Goal: Complete application form

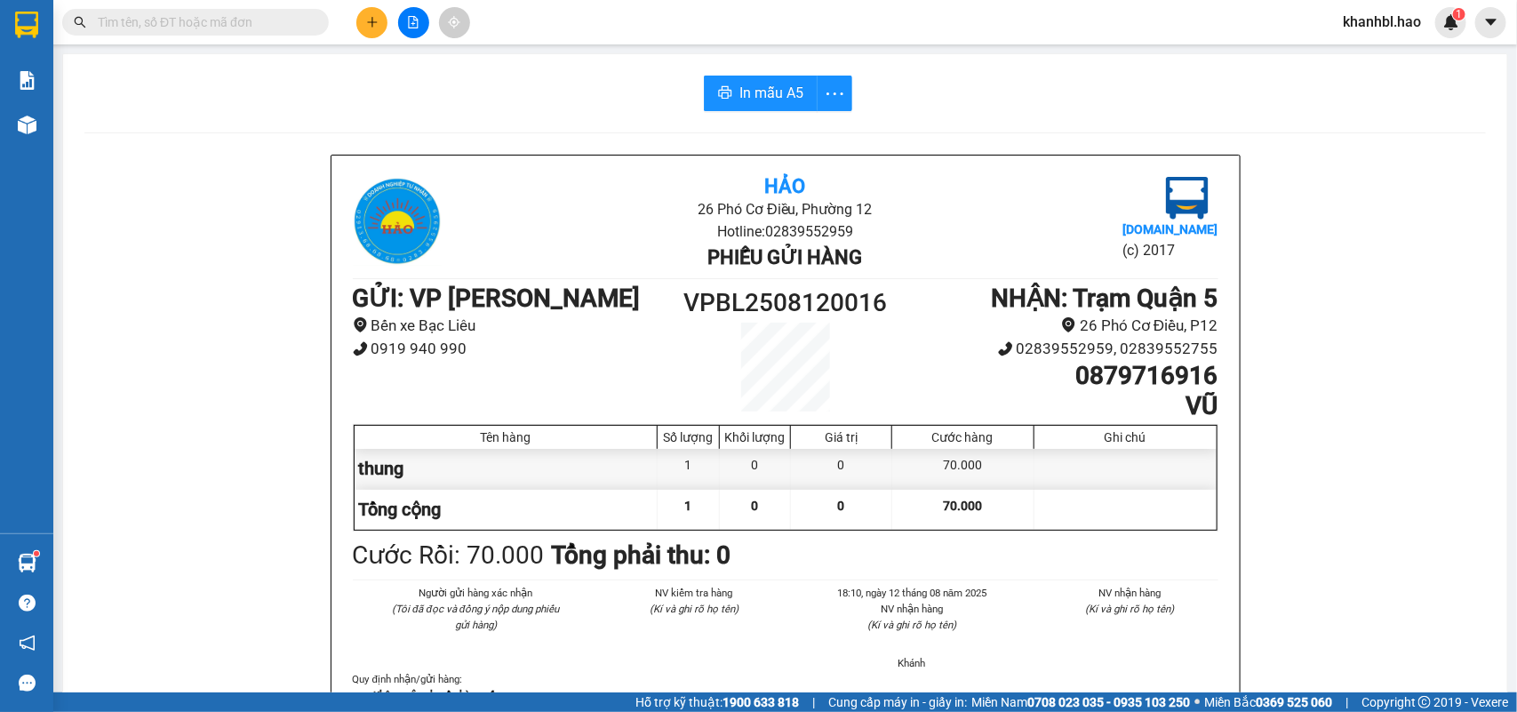
click at [207, 19] on input "text" at bounding box center [203, 22] width 210 height 20
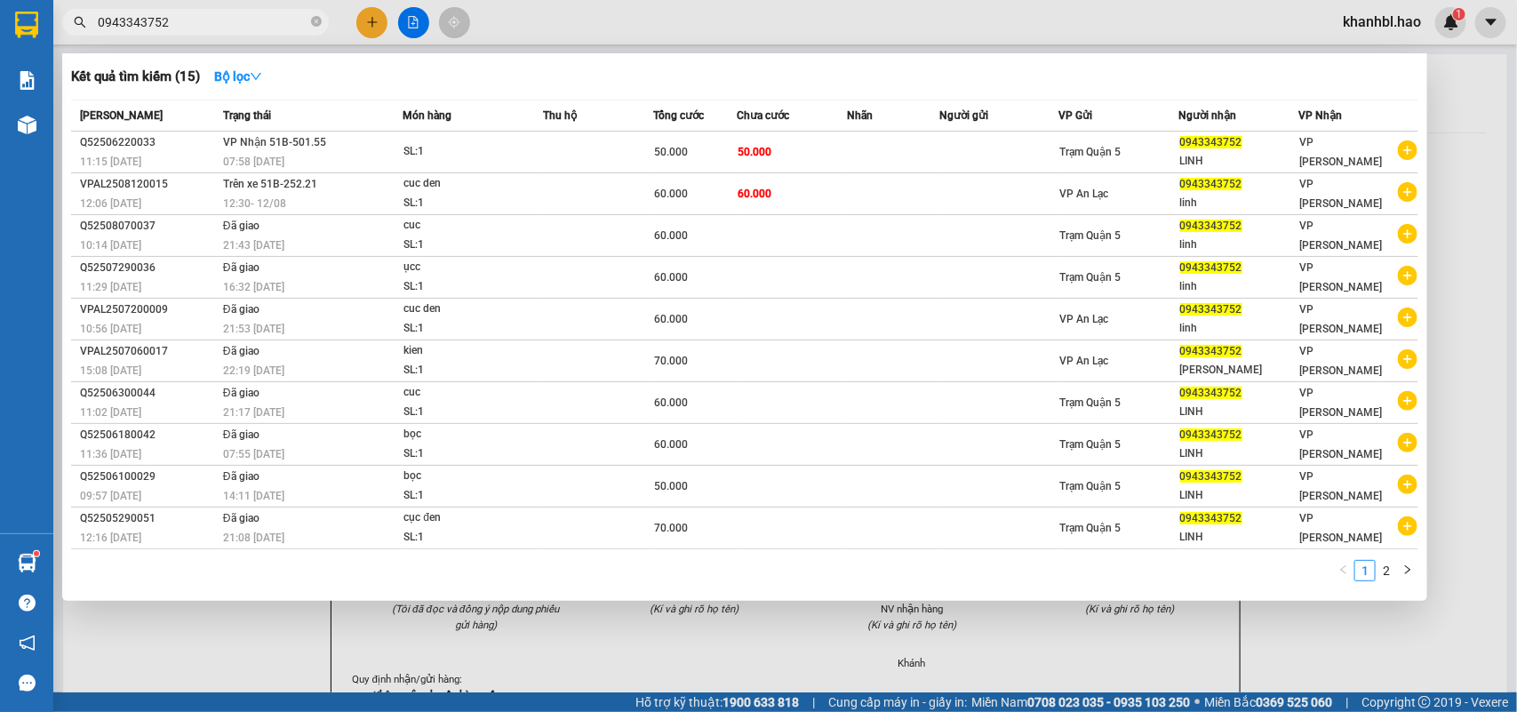
type input "0943343752"
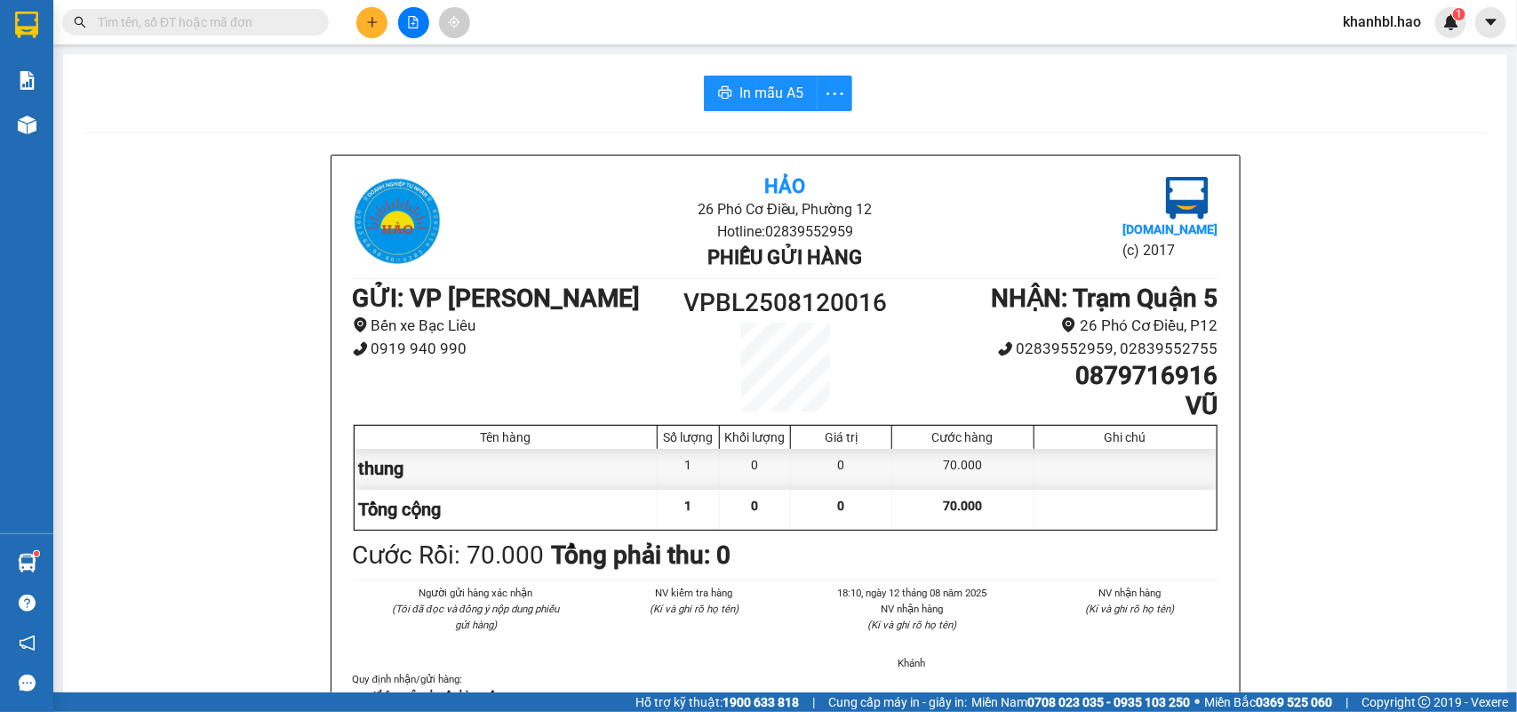
click at [231, 12] on input "text" at bounding box center [203, 22] width 210 height 20
click at [229, 14] on input "text" at bounding box center [203, 22] width 210 height 20
click at [367, 20] on icon "plus" at bounding box center [372, 22] width 12 height 12
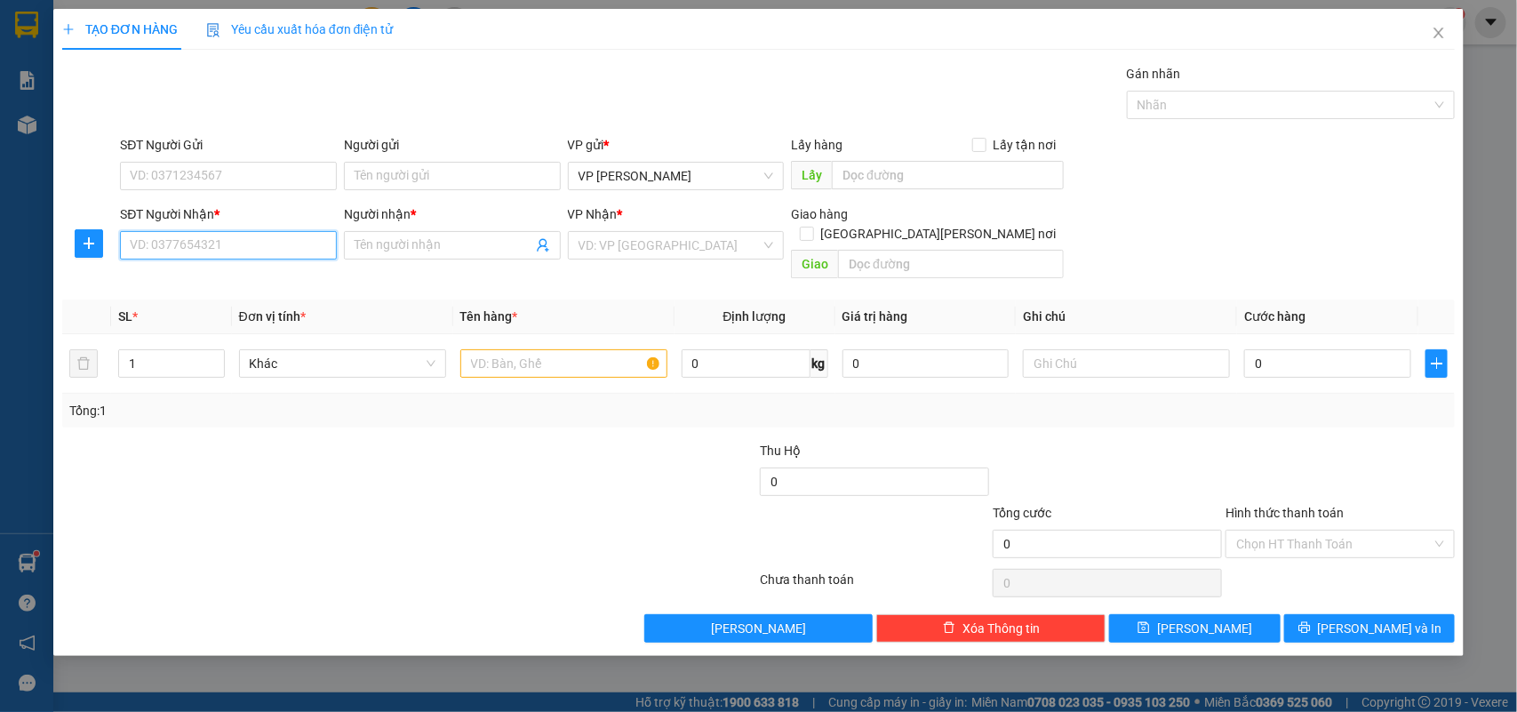
click at [260, 247] on input "SĐT Người Nhận *" at bounding box center [228, 245] width 217 height 28
click at [761, 242] on div "VD: VP [GEOGRAPHIC_DATA]" at bounding box center [676, 245] width 217 height 28
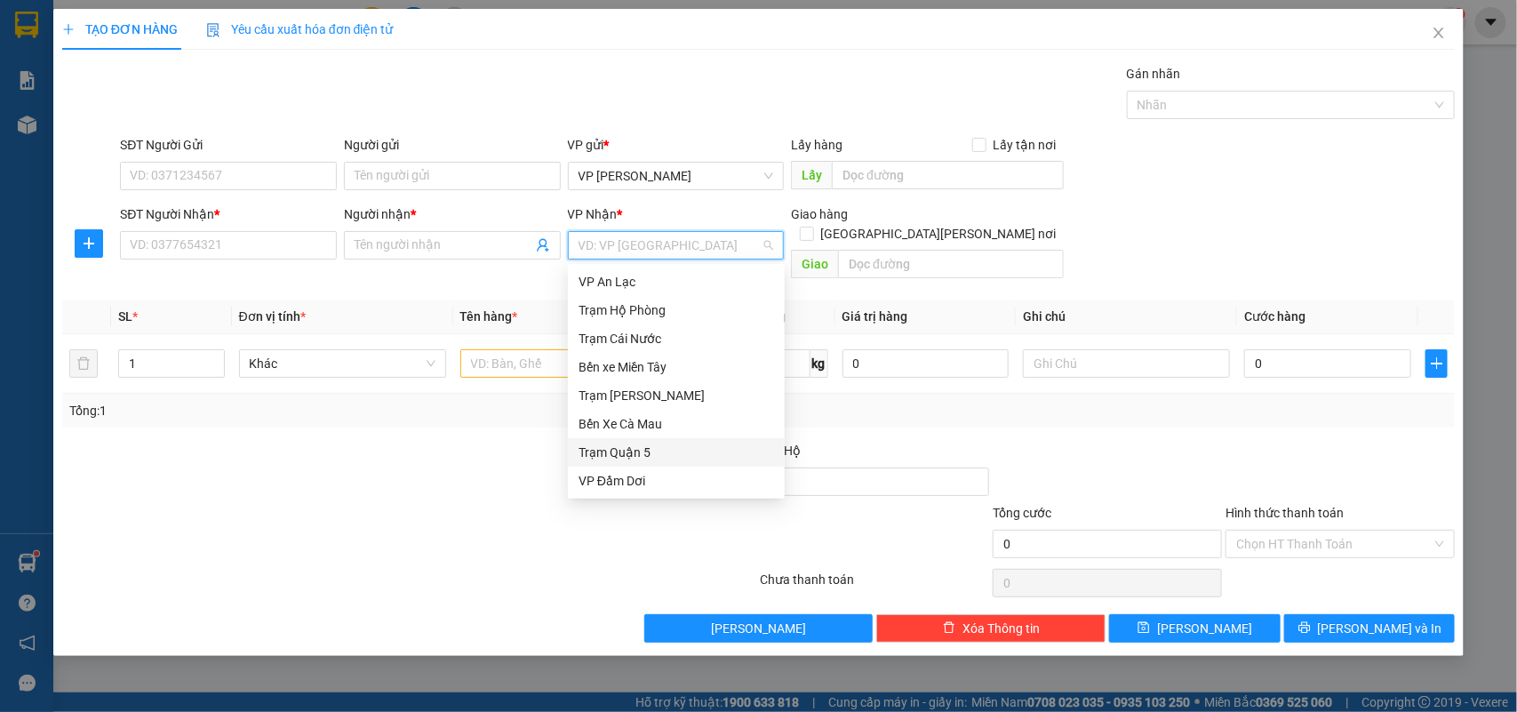
click at [641, 450] on div "Trạm Quận 5" at bounding box center [677, 453] width 196 height 20
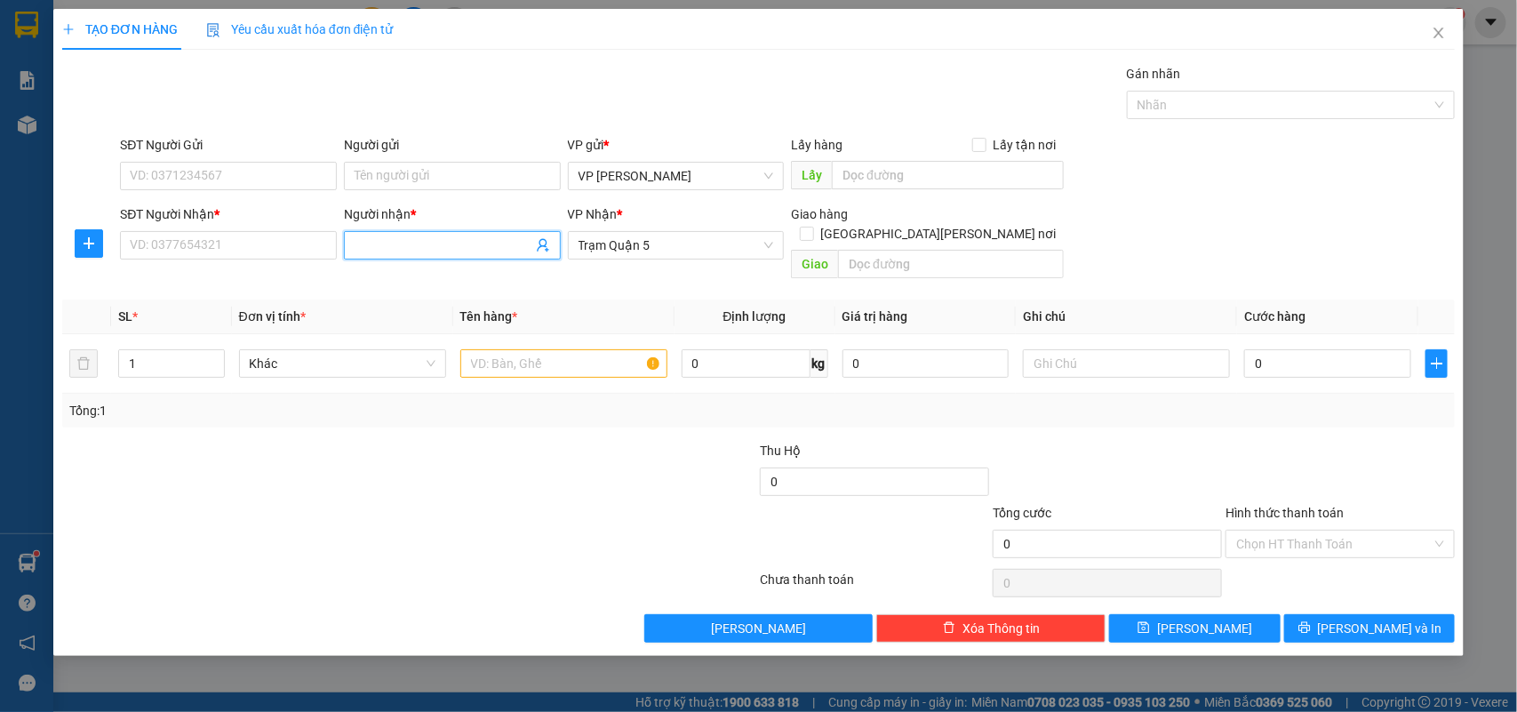
click at [379, 241] on input "Người nhận *" at bounding box center [444, 246] width 178 height 20
type input "HĂNG NI"
click at [251, 252] on input "SĐT Người Nhận *" at bounding box center [228, 245] width 217 height 28
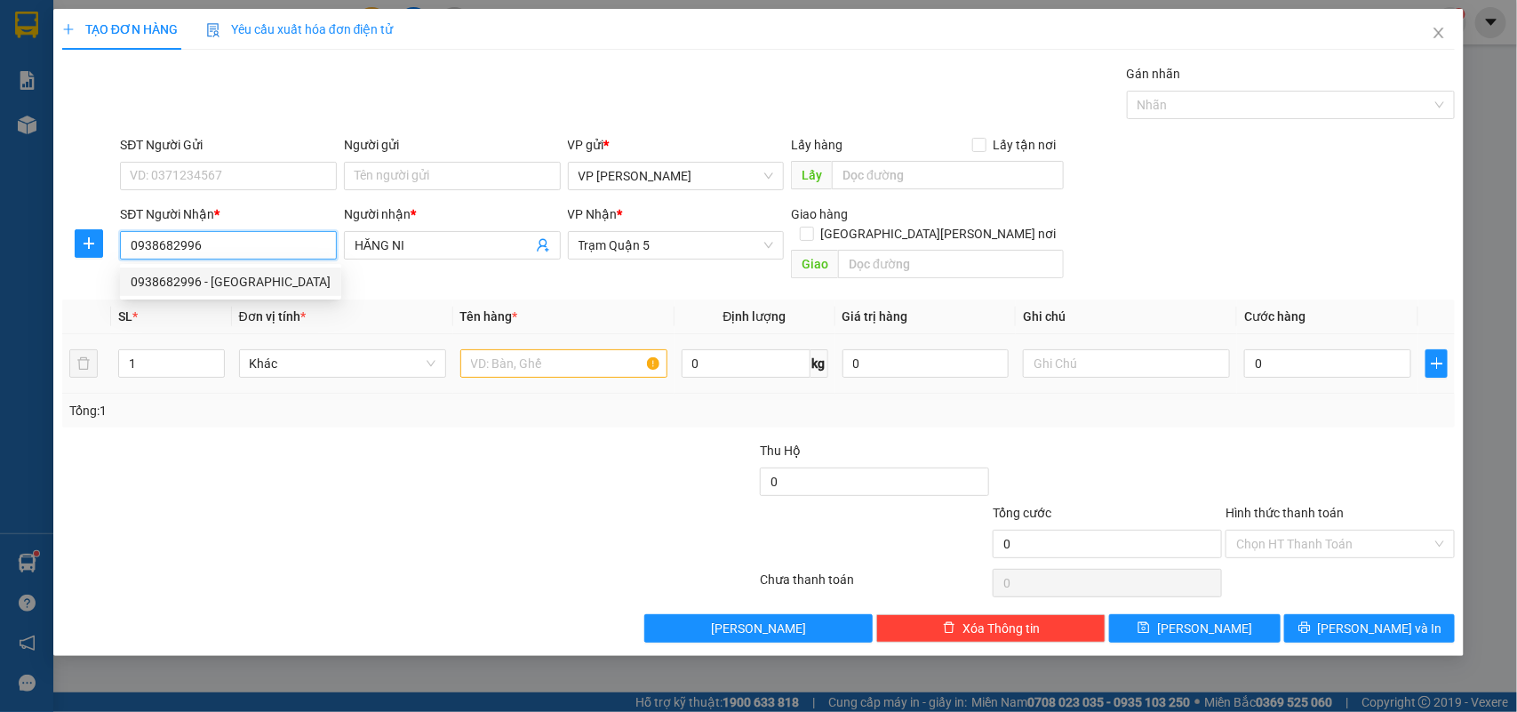
type input "0938682996"
click at [531, 349] on input "text" at bounding box center [563, 363] width 207 height 28
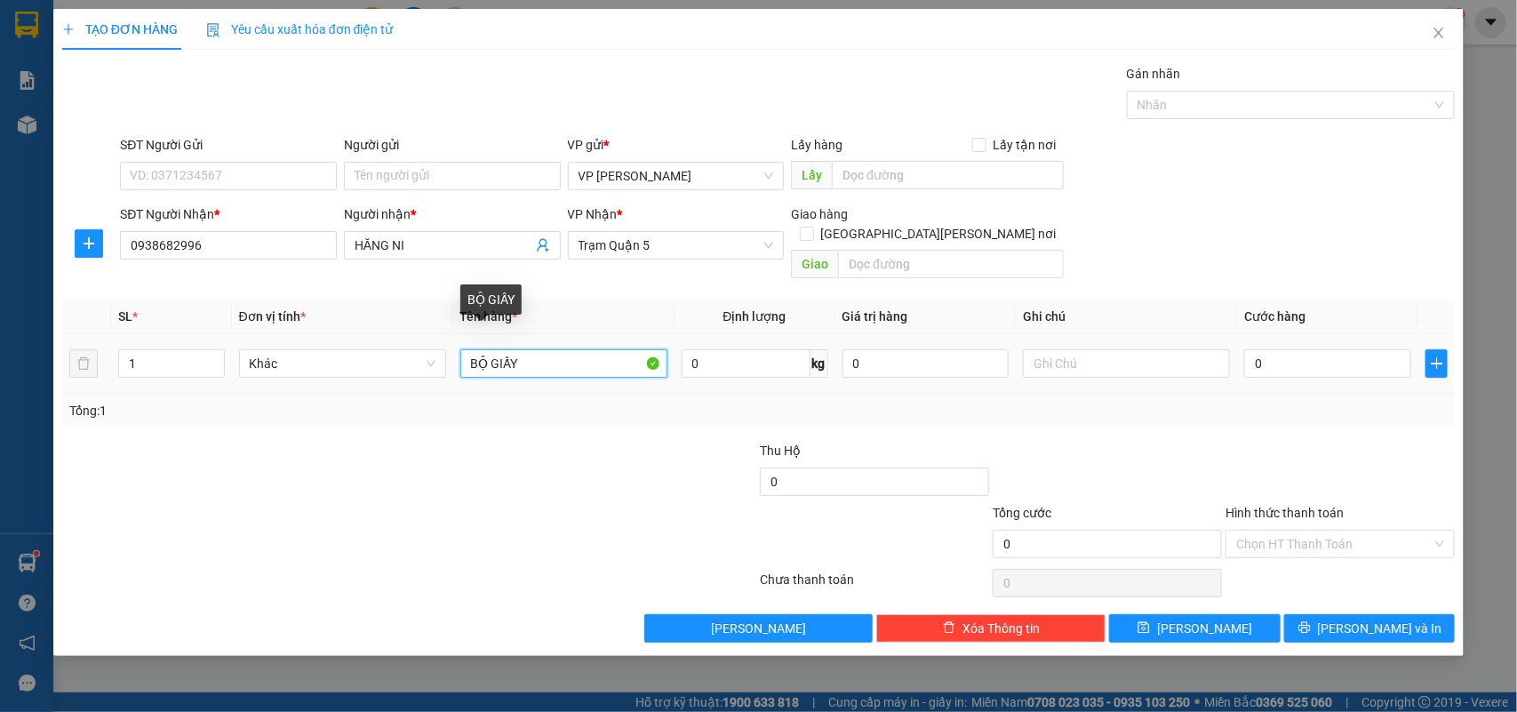
click at [569, 349] on input "BỘ GIẤY" at bounding box center [563, 363] width 207 height 28
type input "BỘ GIẤY"
click at [1078, 349] on input "text" at bounding box center [1126, 363] width 207 height 28
click at [1055, 349] on input "text" at bounding box center [1126, 363] width 207 height 28
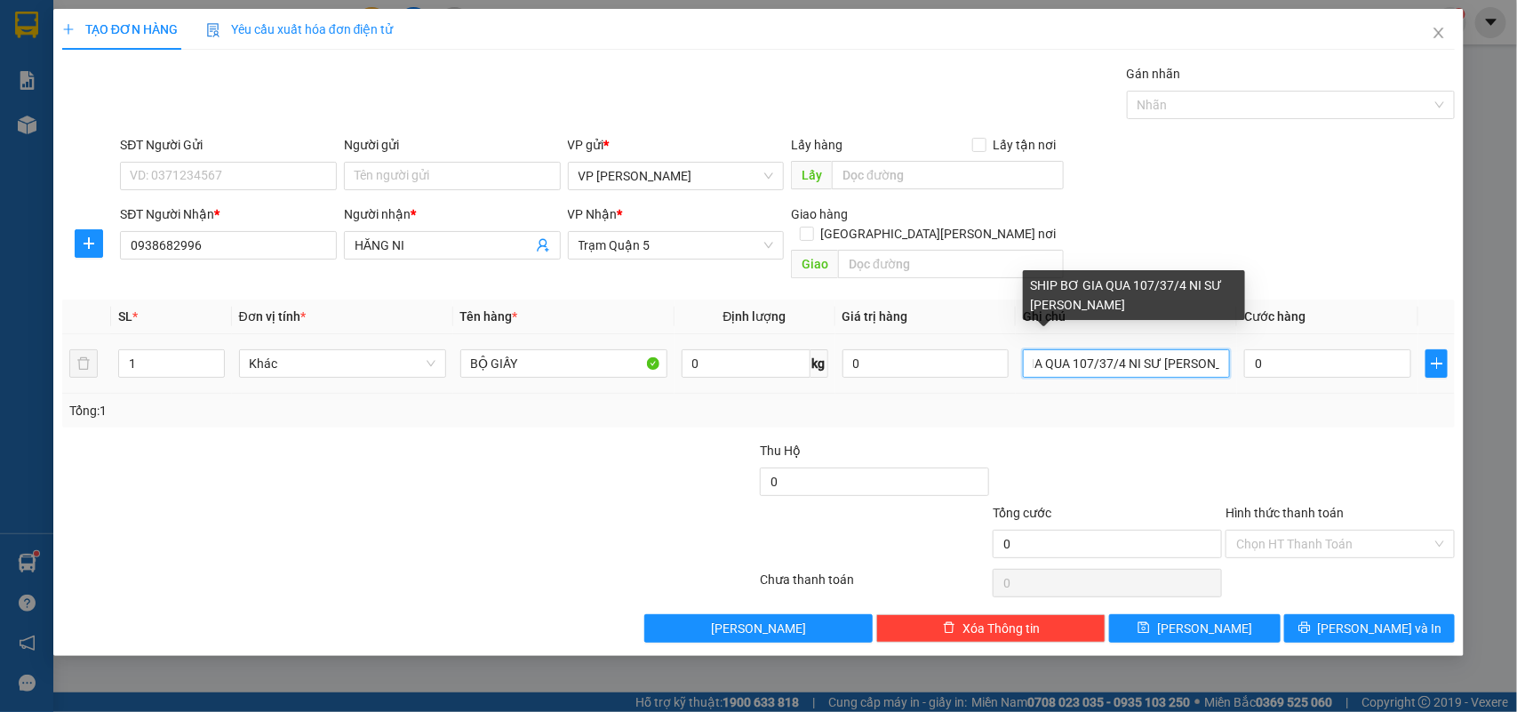
scroll to position [0, 74]
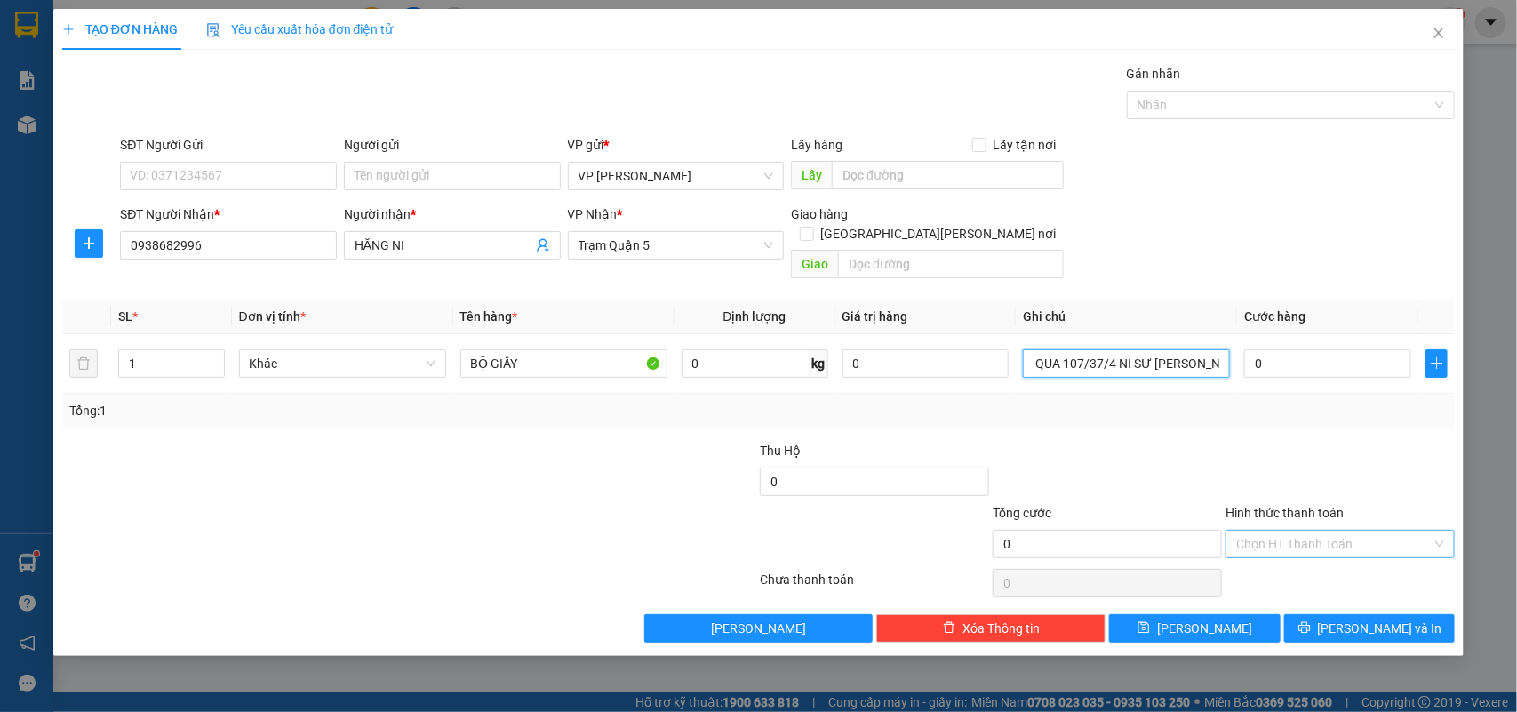
click at [1437, 530] on div "Chọn HT Thanh Toán" at bounding box center [1340, 544] width 229 height 28
type input "SHIP BƠ GIA QUA 107/37/4 NI SƯ [PERSON_NAME]"
click at [1305, 561] on div "Tại văn phòng" at bounding box center [1341, 562] width 208 height 20
click at [1282, 349] on input "0" at bounding box center [1328, 363] width 167 height 28
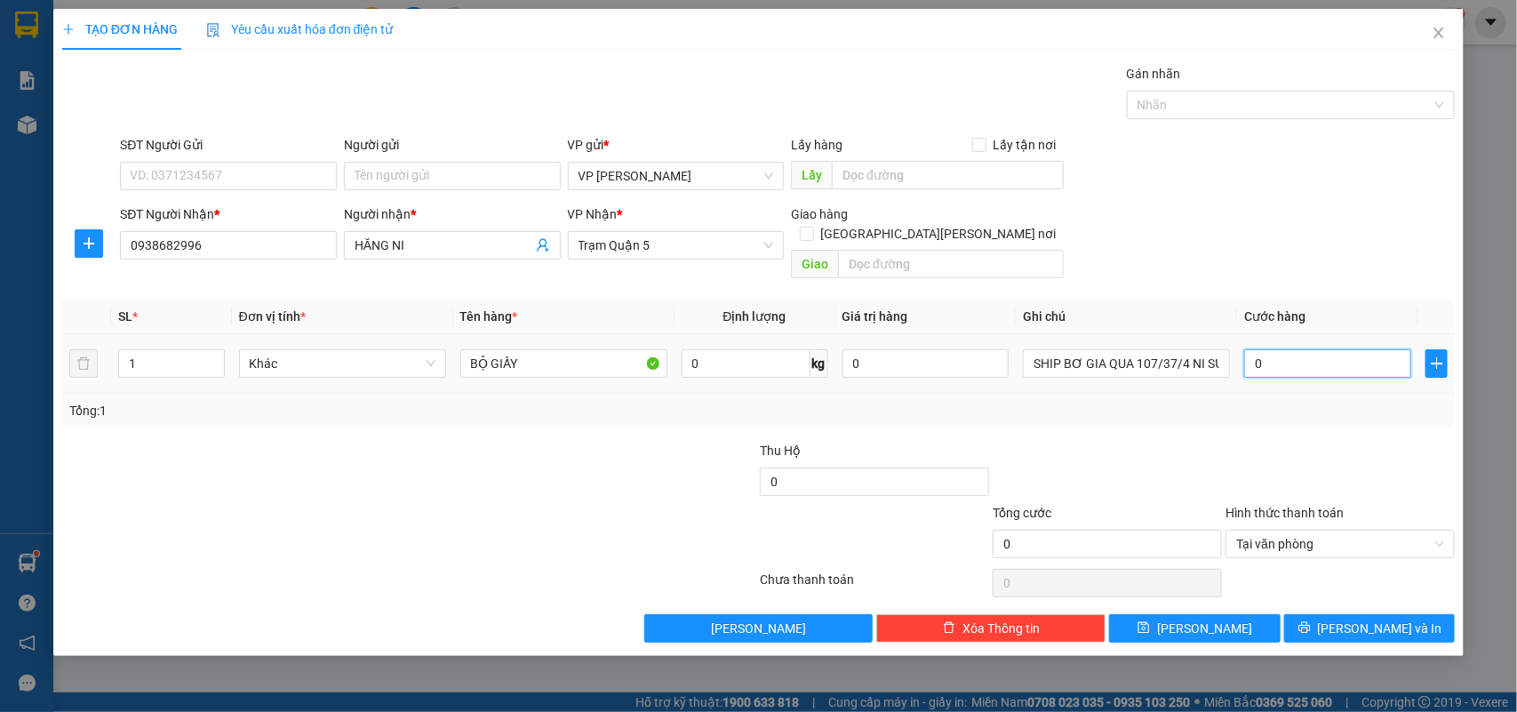
type input "003"
type input "3"
type input "0.030"
type input "30"
click at [1189, 416] on div "Transit Pickup Surcharge Ids Transit Deliver Surcharge Ids Transit Deliver Surc…" at bounding box center [759, 353] width 1394 height 579
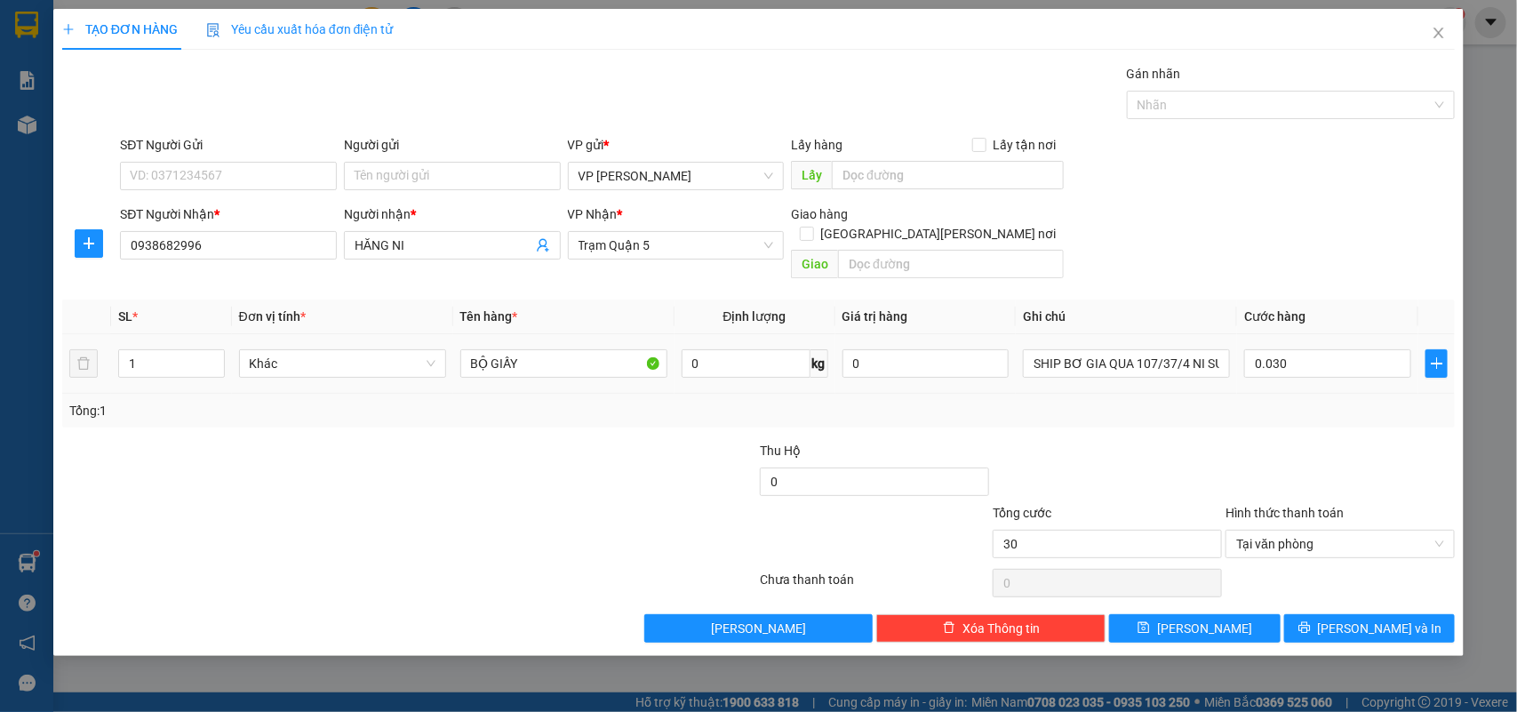
type input "30.000"
click at [1311, 621] on icon "printer" at bounding box center [1305, 627] width 12 height 12
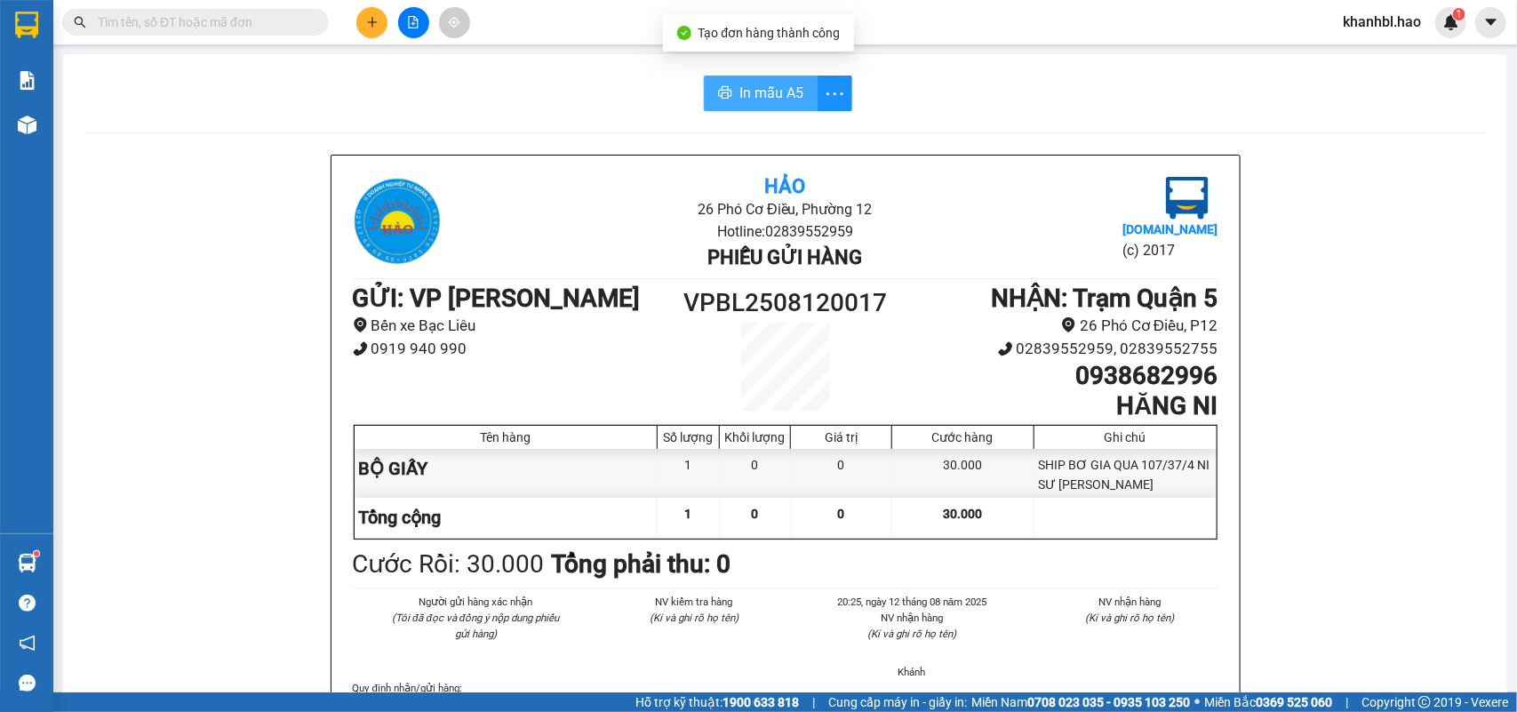
click at [782, 86] on span "In mẫu A5" at bounding box center [772, 93] width 64 height 22
click at [757, 95] on span "In mẫu A5" at bounding box center [772, 93] width 64 height 22
click at [238, 20] on input "text" at bounding box center [203, 22] width 210 height 20
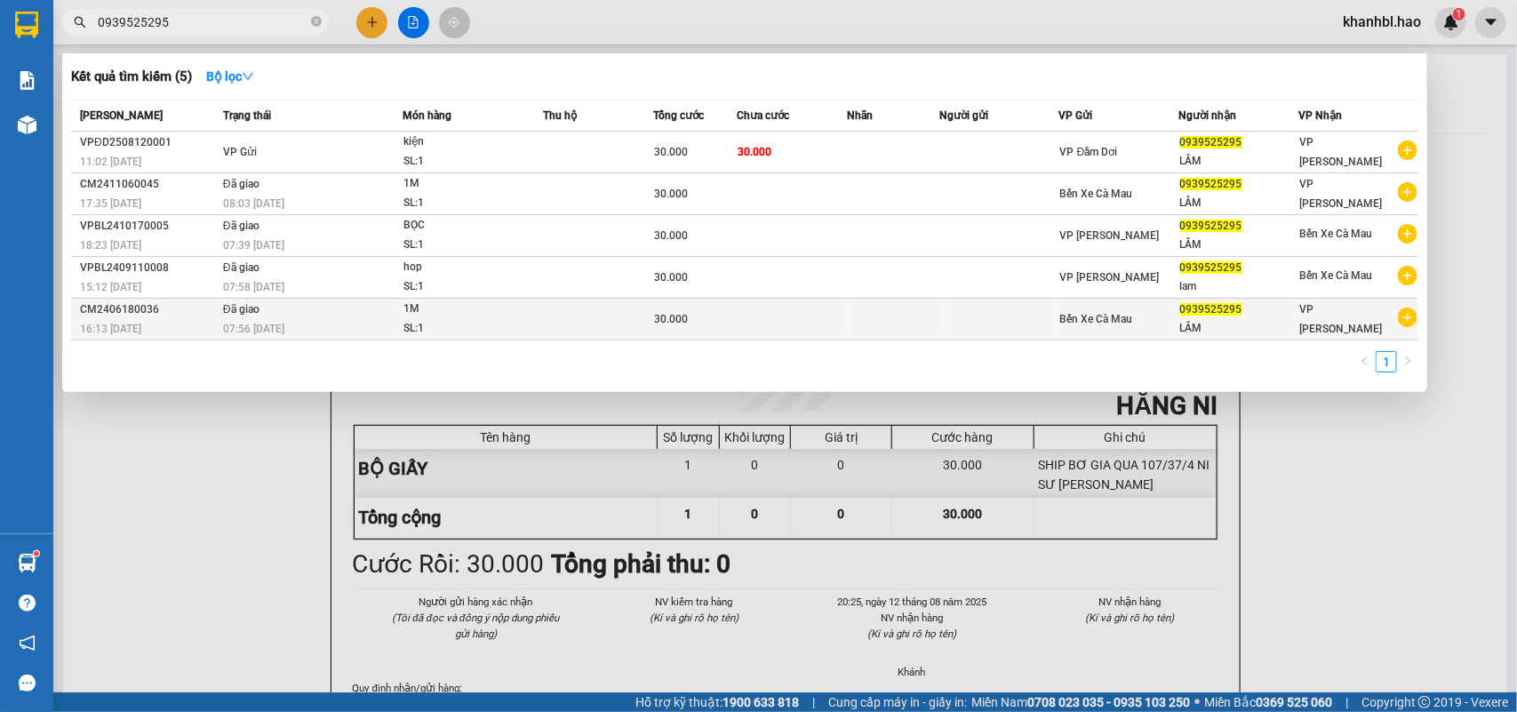
type input "0939525295"
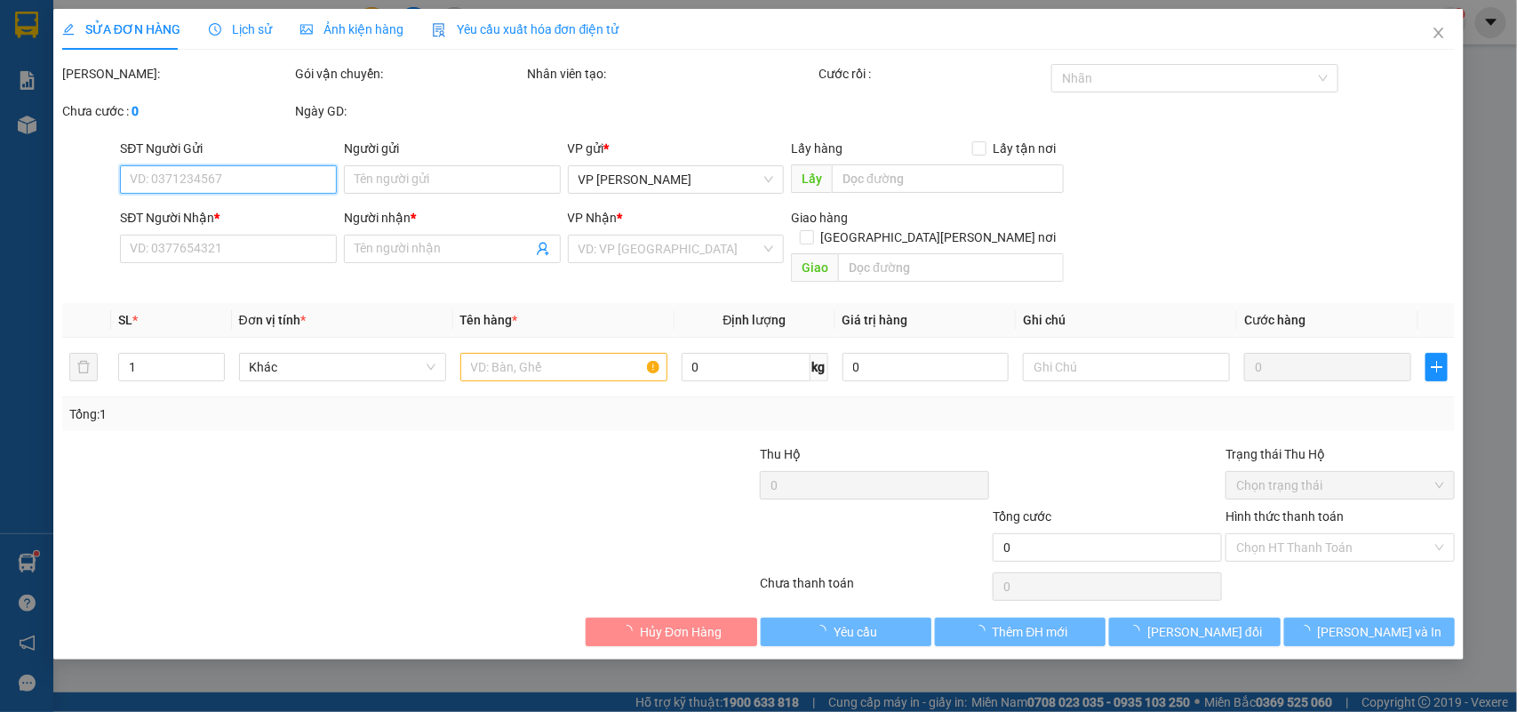
type input "0939525295"
type input "LÂM"
type input "30.000"
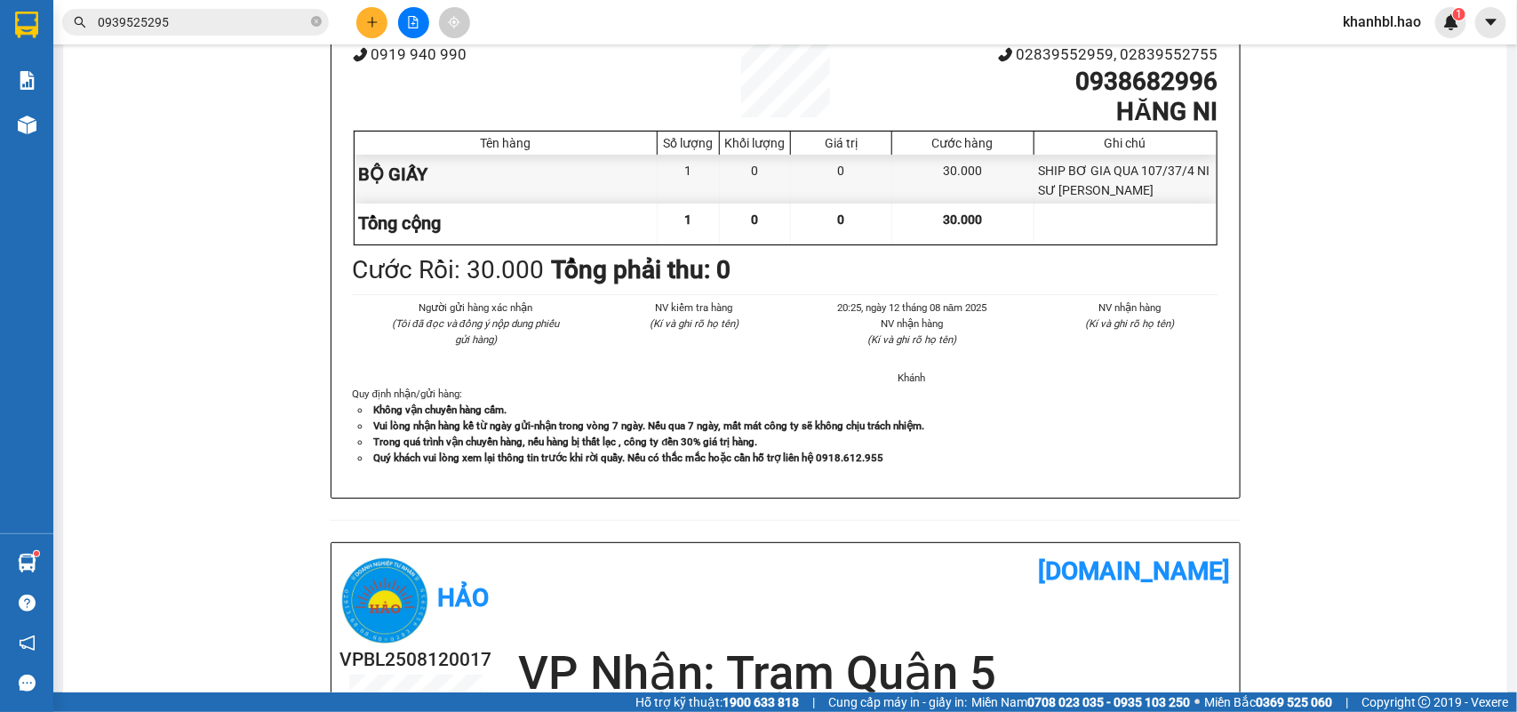
scroll to position [333, 0]
